Goal: Find specific page/section

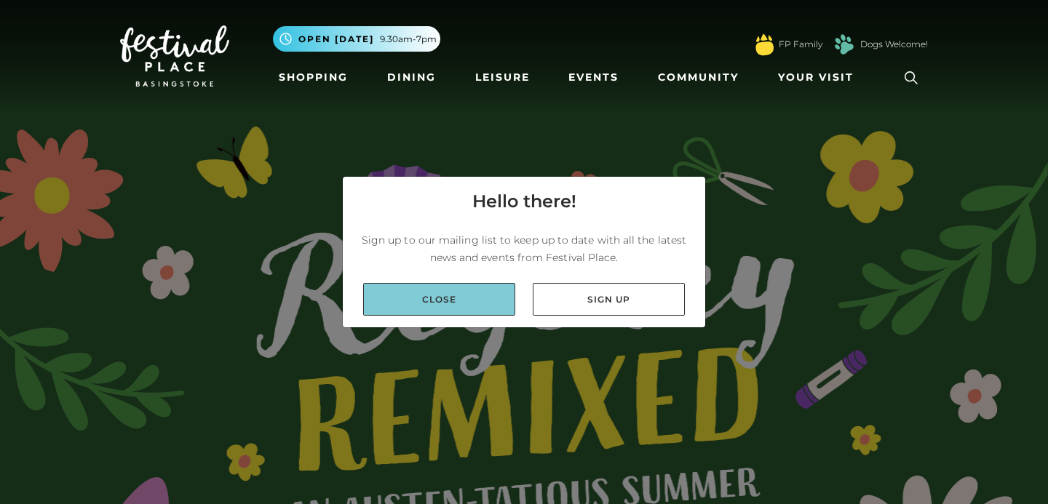
click at [468, 300] on link "Close" at bounding box center [439, 299] width 152 height 33
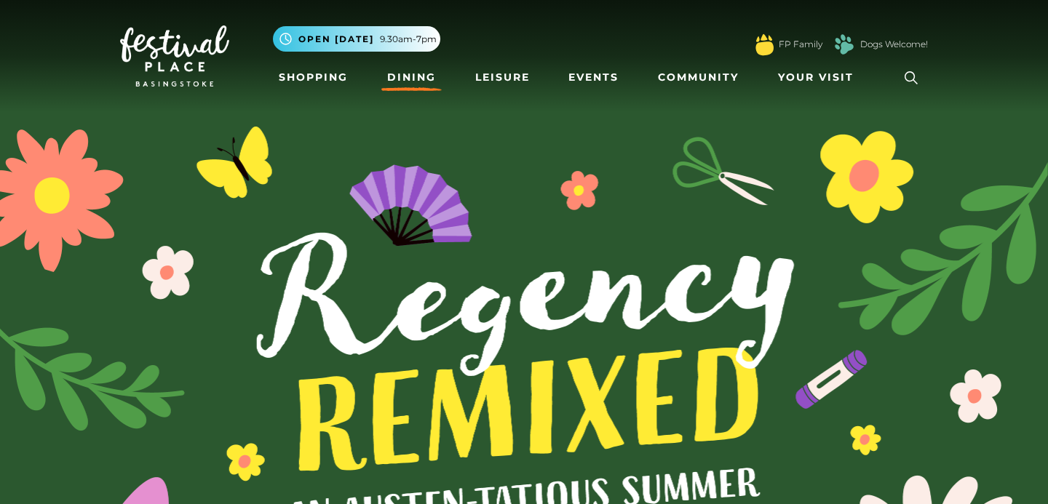
click at [413, 71] on link "Dining" at bounding box center [411, 77] width 60 height 27
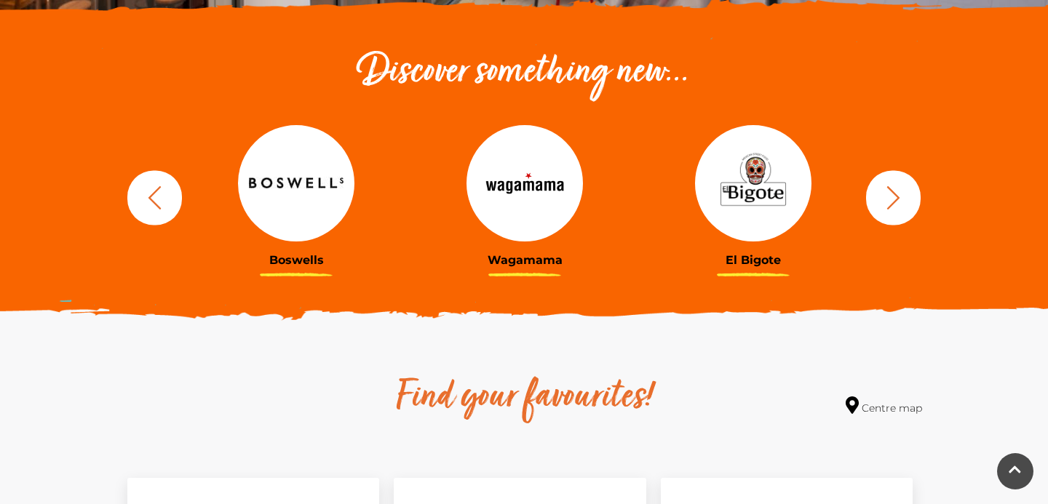
scroll to position [525, 0]
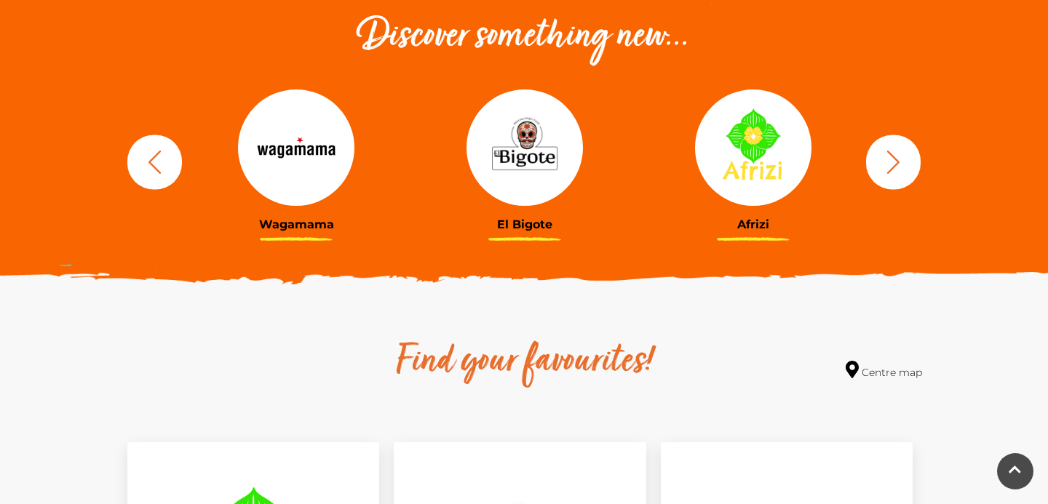
click at [892, 166] on icon "button" at bounding box center [893, 161] width 27 height 27
click at [892, 164] on icon "button" at bounding box center [893, 161] width 27 height 27
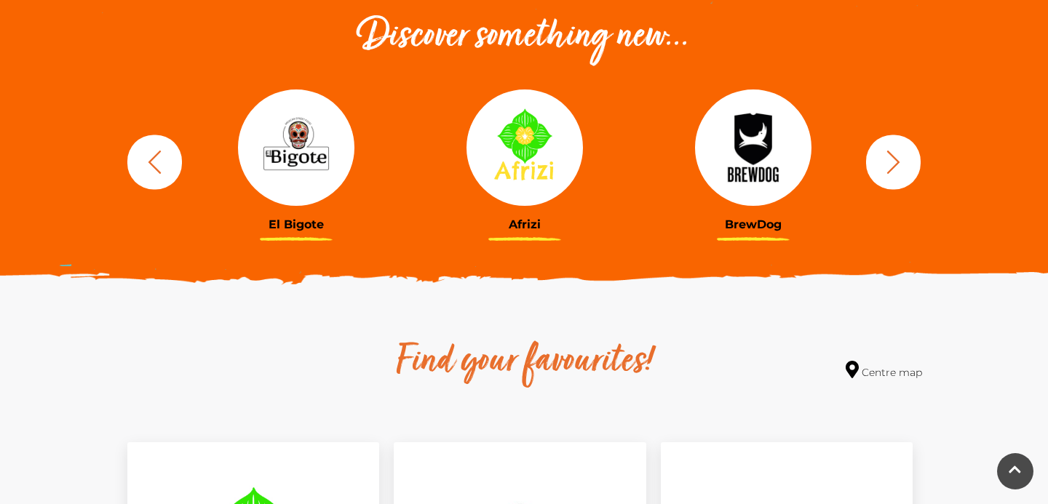
click at [892, 164] on icon "button" at bounding box center [893, 161] width 27 height 27
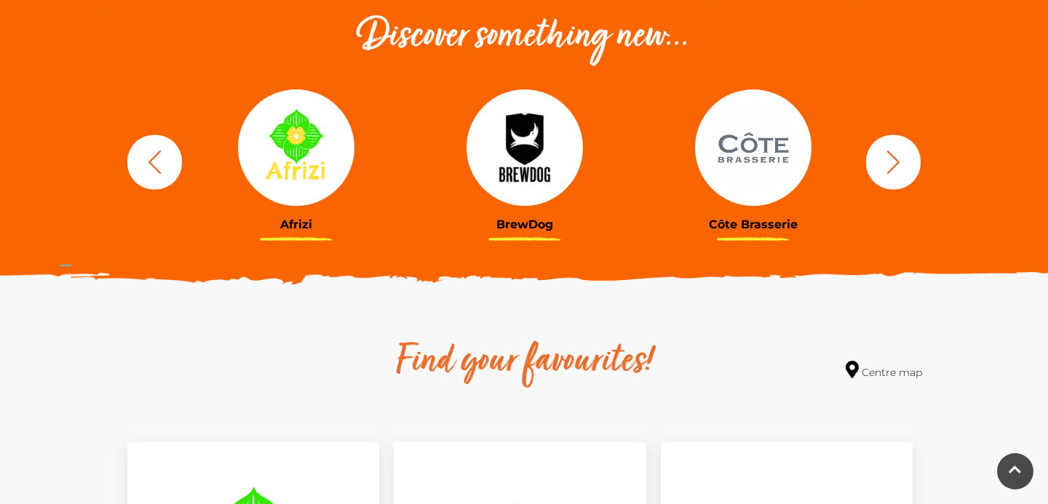
click at [892, 164] on icon "button" at bounding box center [893, 161] width 27 height 27
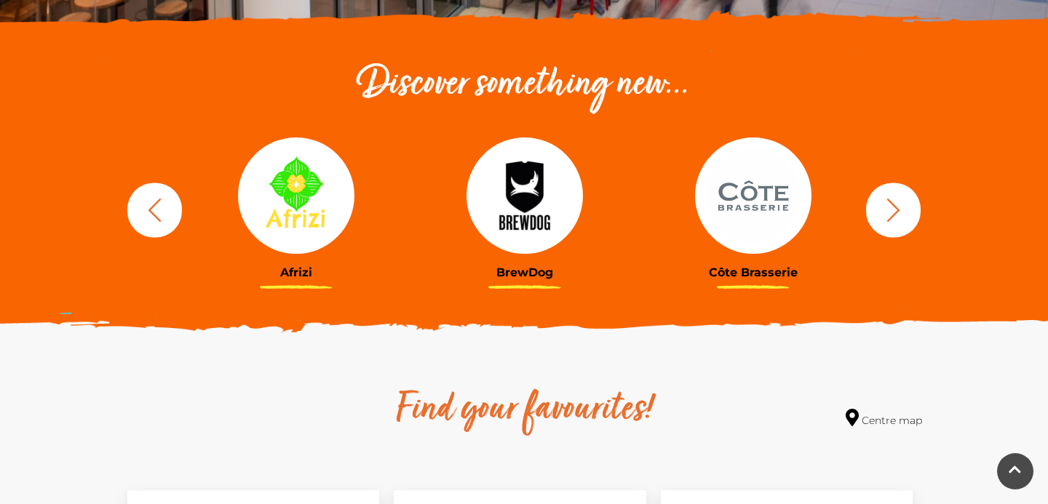
scroll to position [0, 0]
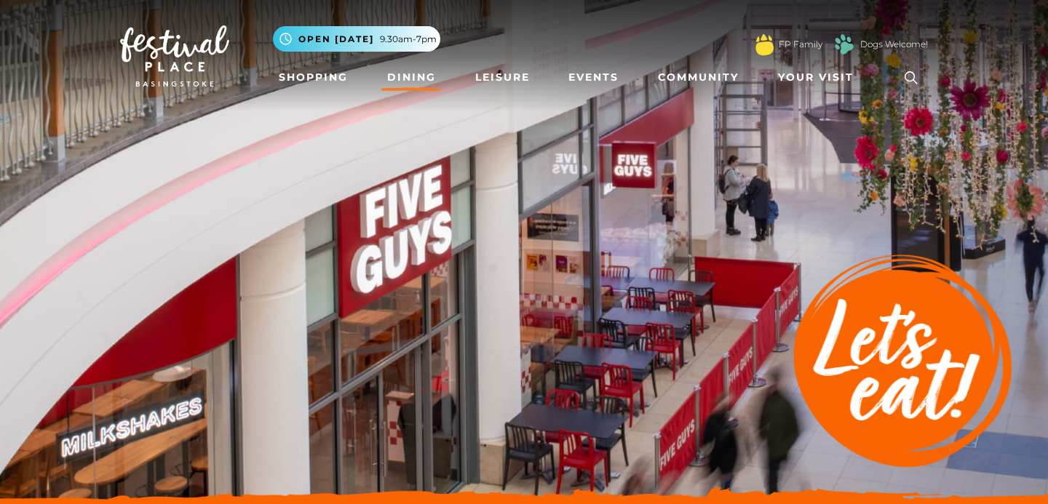
click at [906, 77] on icon at bounding box center [911, 78] width 22 height 22
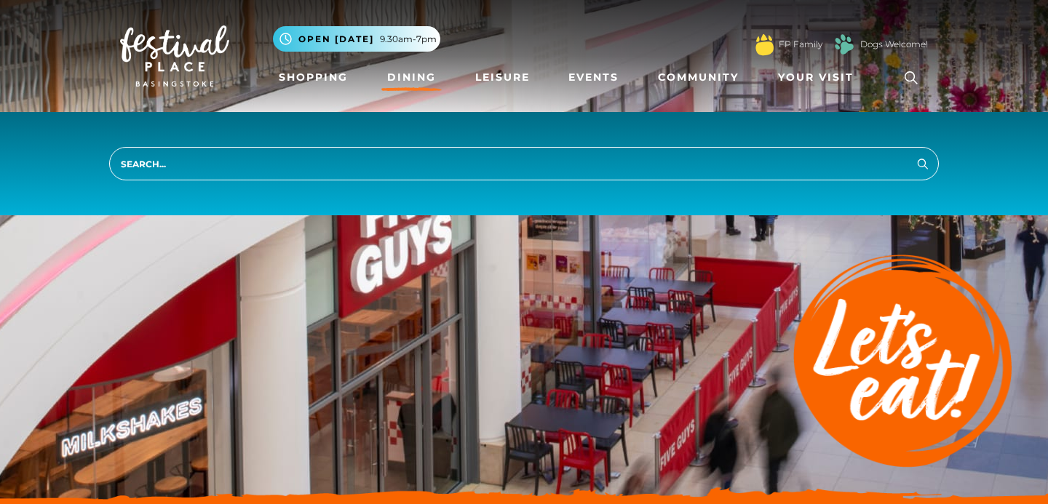
click at [787, 169] on input "search" at bounding box center [523, 163] width 829 height 33
type input "kfc"
click at [920, 161] on icon "submit" at bounding box center [922, 163] width 17 height 17
